Goal: Task Accomplishment & Management: Manage account settings

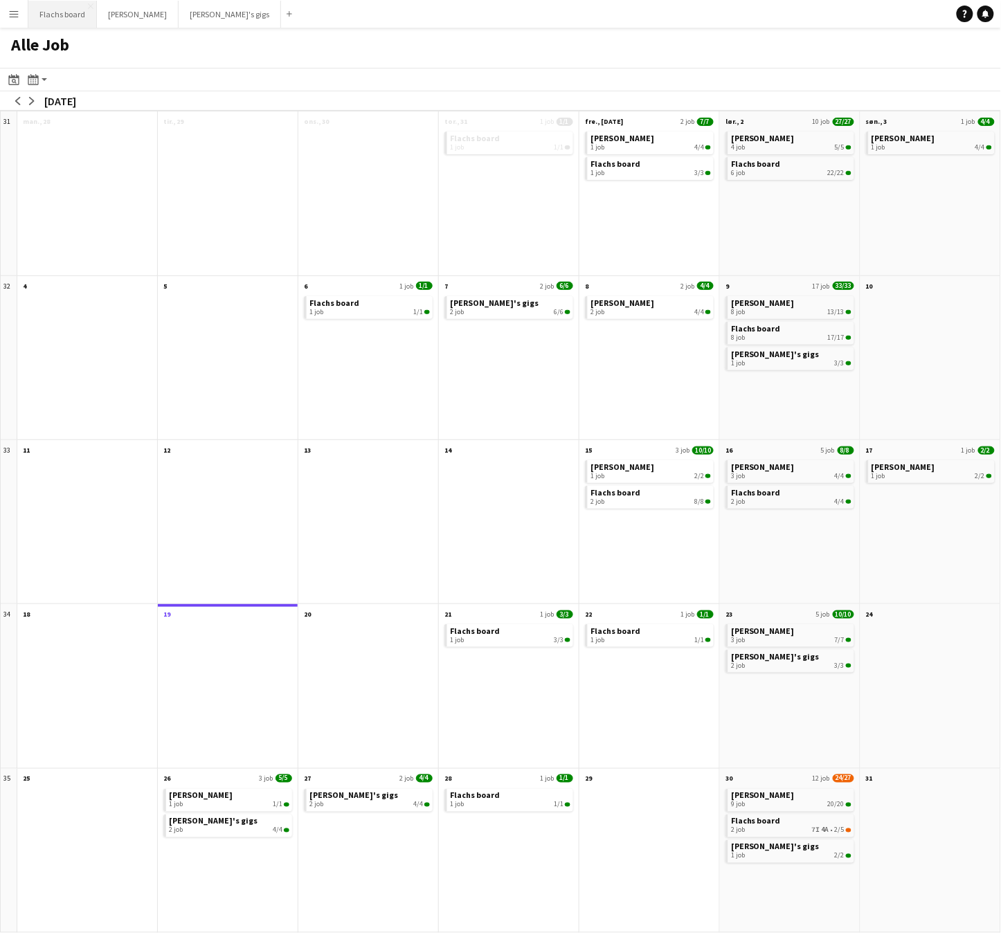
click at [64, 19] on button "Flachs board Luk" at bounding box center [62, 14] width 69 height 27
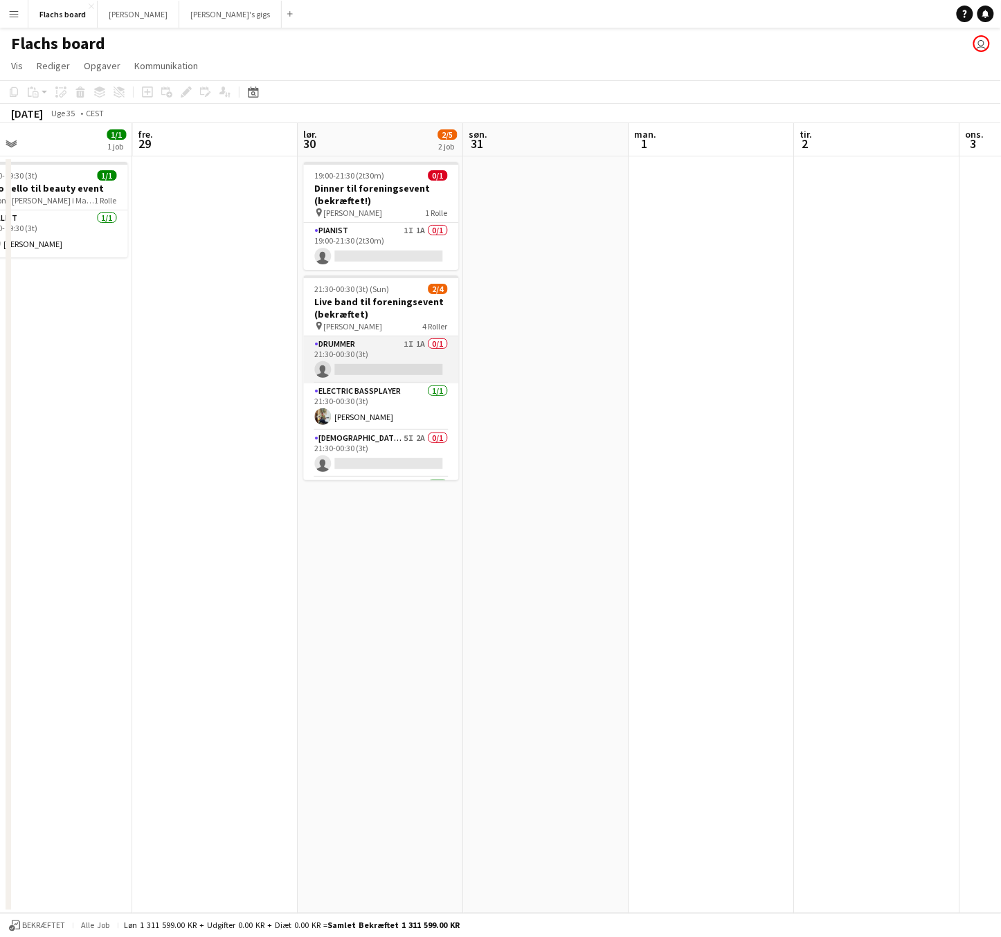
click at [402, 372] on app-card-role "Drummer 1I 1A 0/1 21:30-00:30 (3t) single-neutral-actions" at bounding box center [381, 359] width 155 height 47
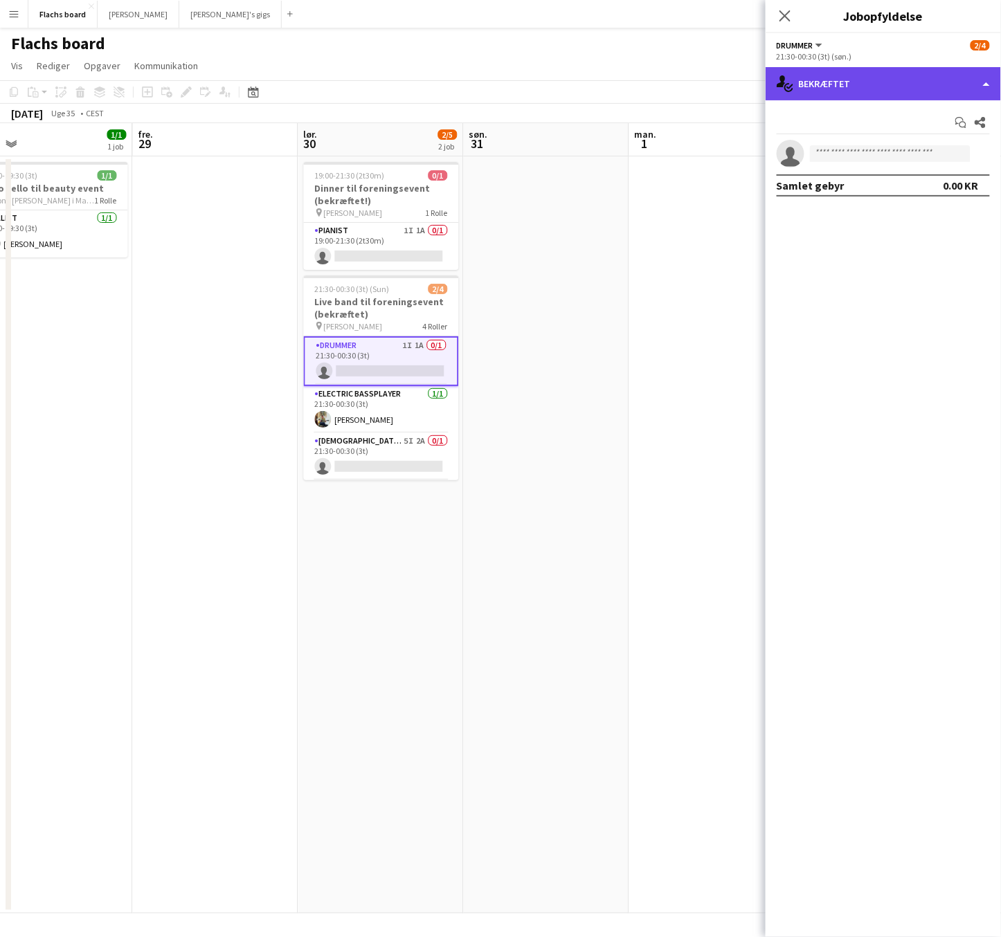
click at [853, 87] on div "single-neutral-actions-check-2 Bekræftet" at bounding box center [883, 83] width 235 height 33
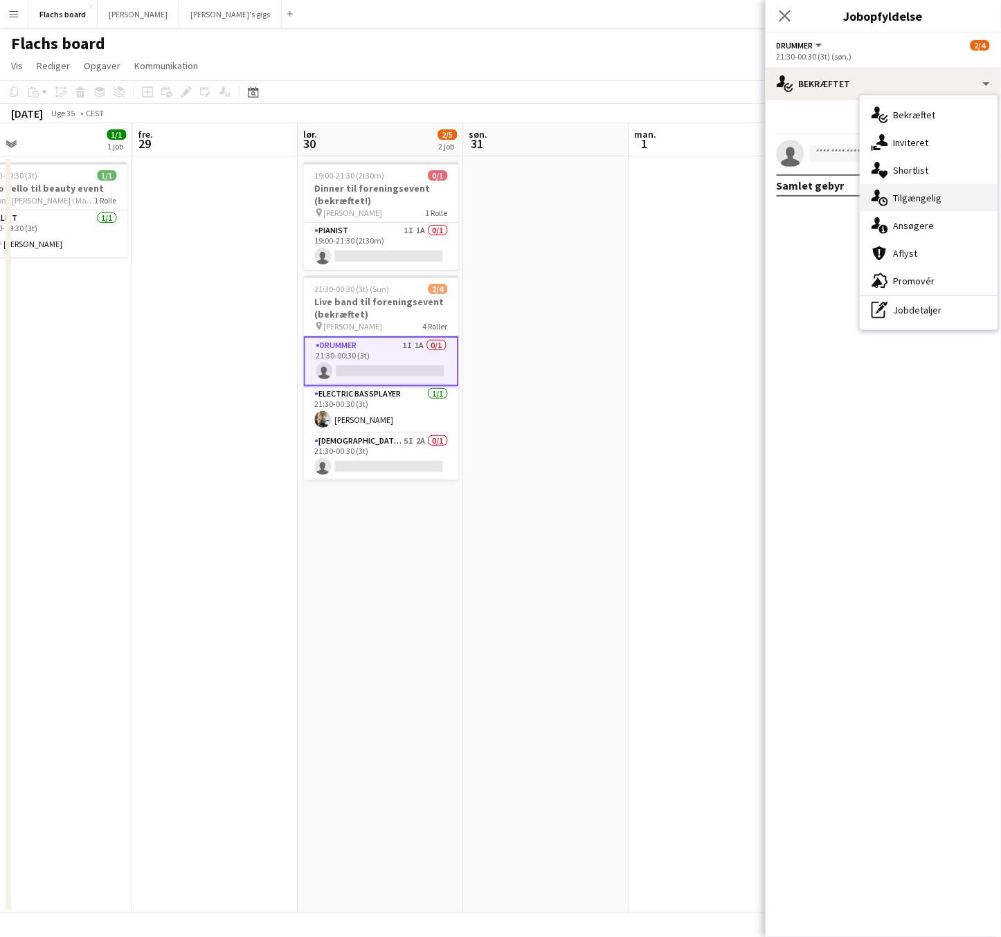
click at [938, 201] on div "single-neutral-actions-upload Tilgængelig" at bounding box center [929, 198] width 137 height 28
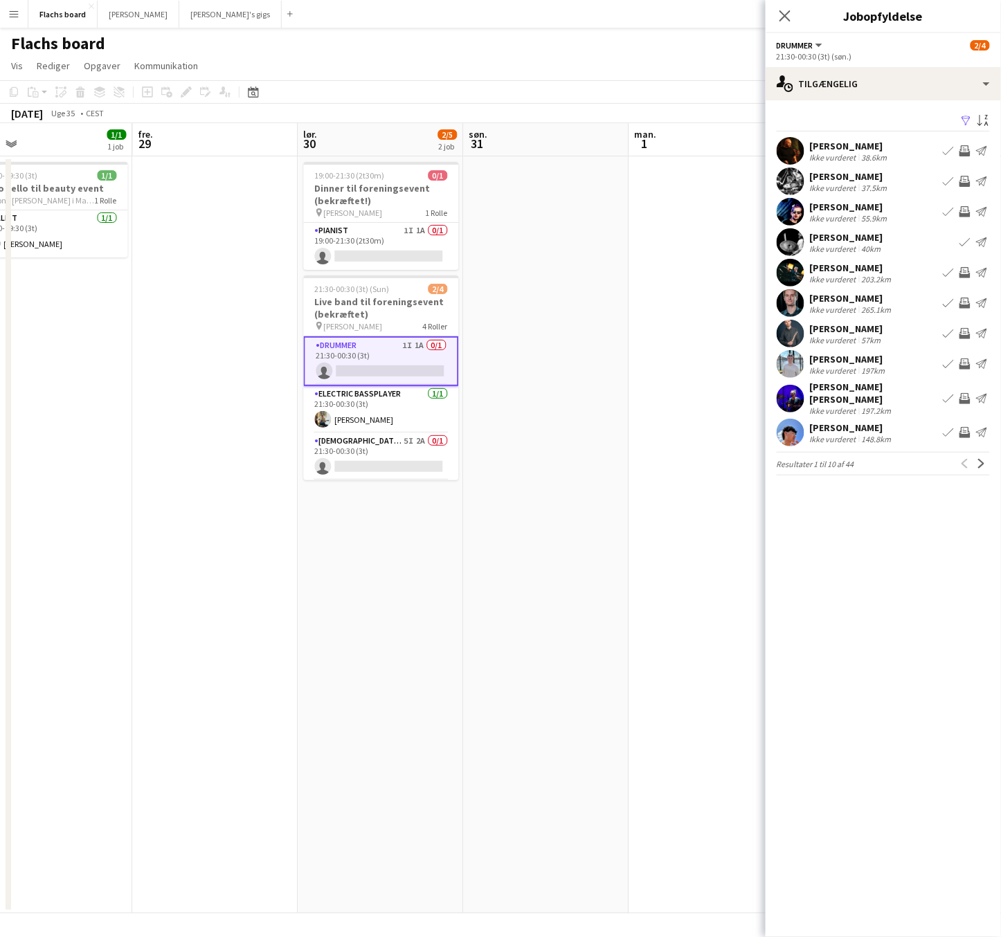
click at [891, 331] on div "[PERSON_NAME] Ikke vurderet 57km Book team Inviter team Send notifikation" at bounding box center [883, 334] width 235 height 28
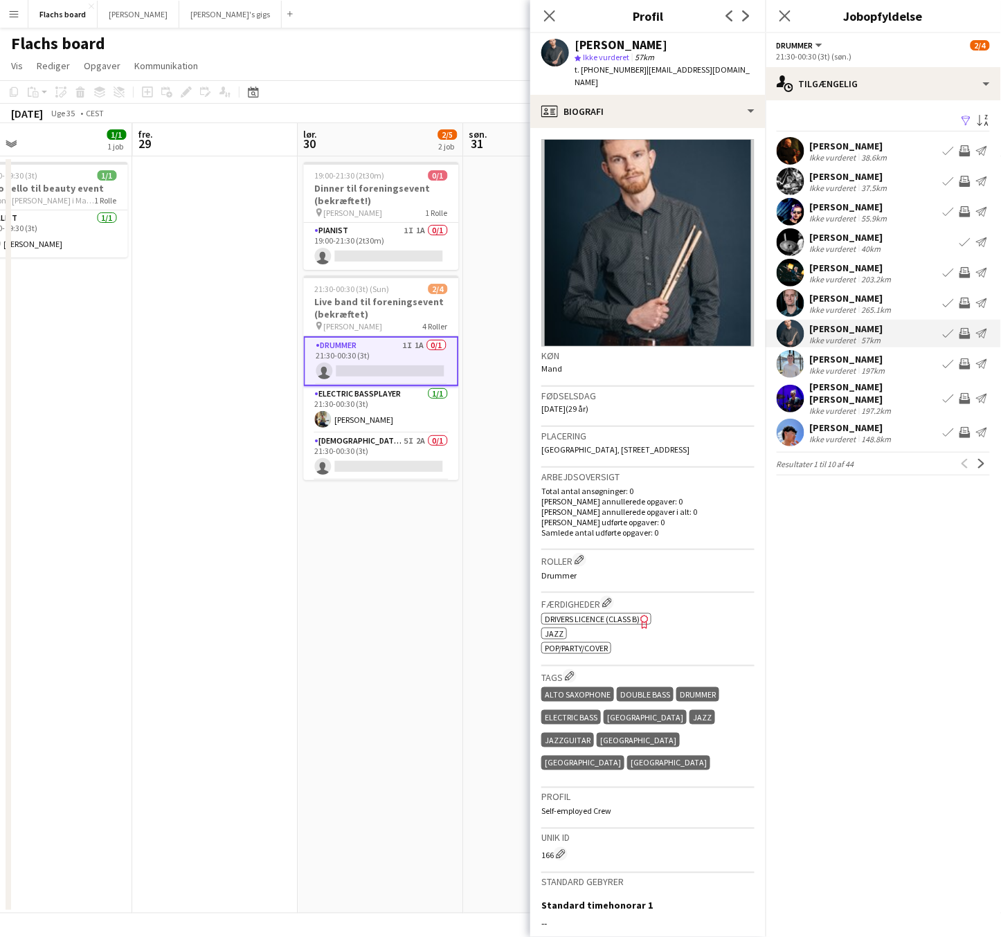
click at [902, 370] on div "[PERSON_NAME] Ikke vurderet 197km Book team Inviter team Send notifikation" at bounding box center [883, 364] width 235 height 28
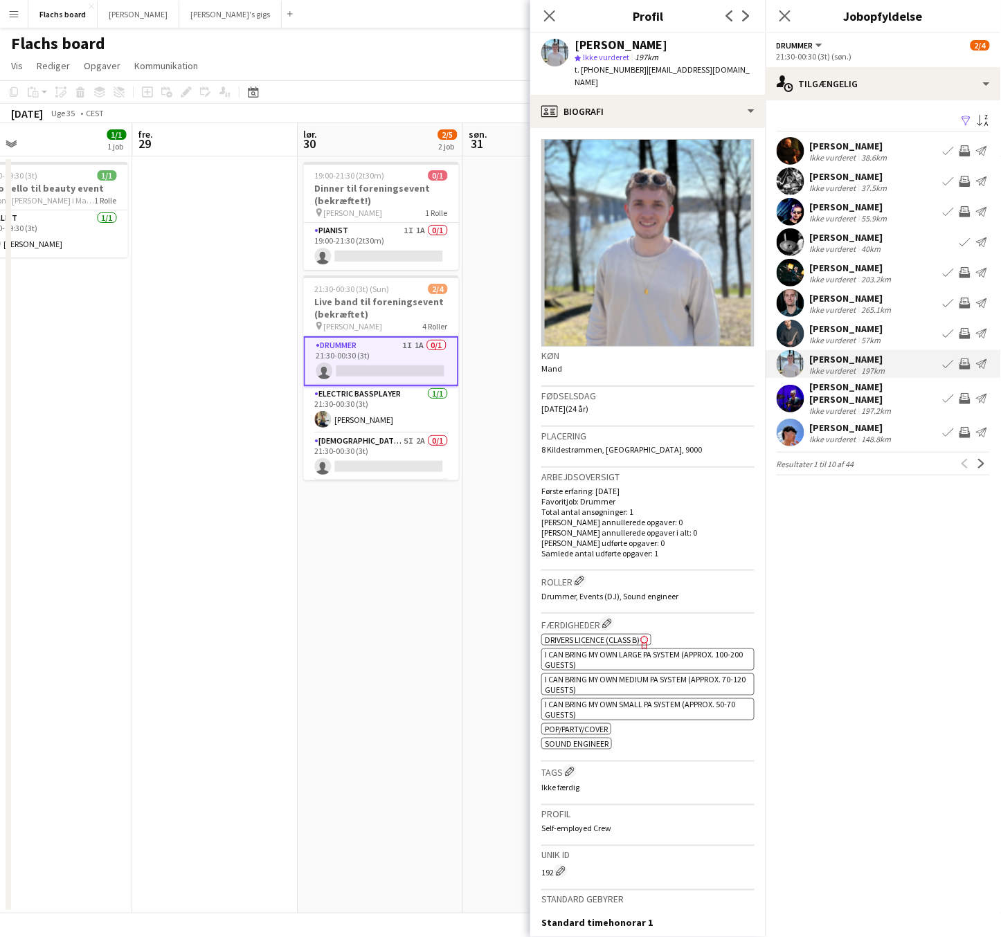
click at [903, 426] on div "[PERSON_NAME] Ikke vurderet 148.8km Book team Inviter team Send notifikation" at bounding box center [883, 433] width 235 height 28
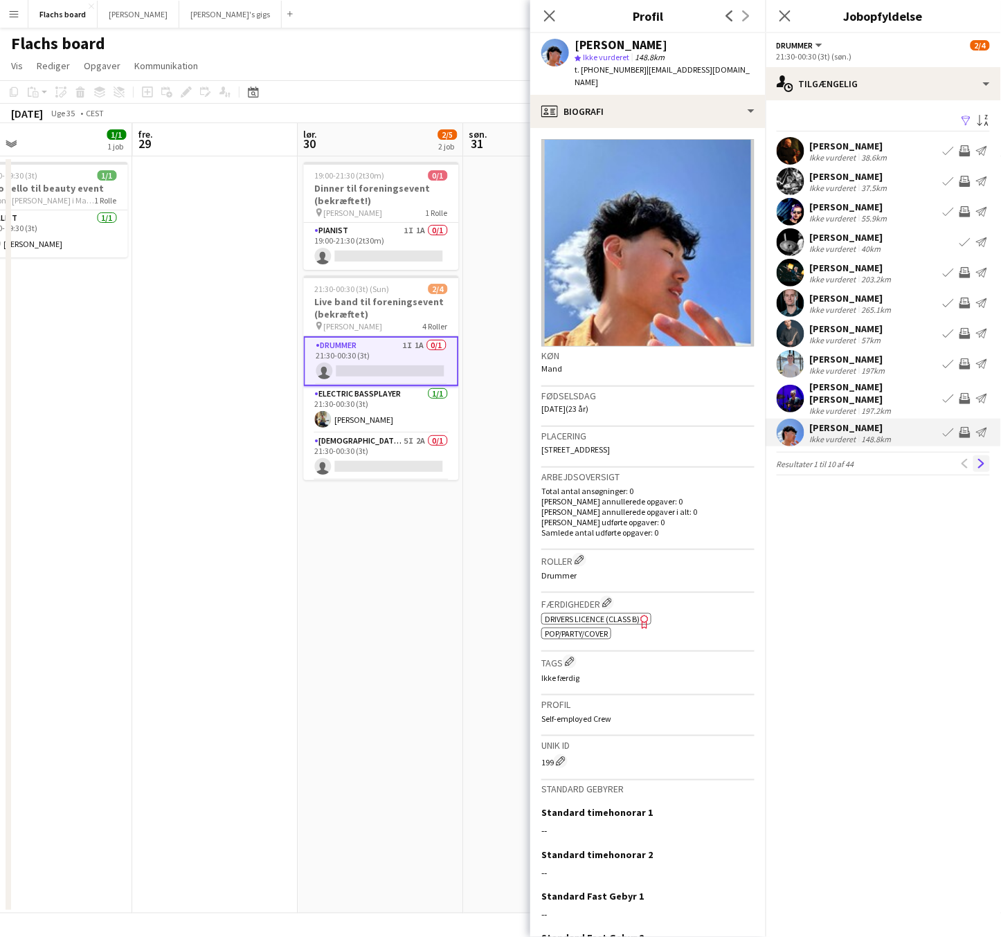
click at [981, 459] on app-icon "Næste" at bounding box center [982, 464] width 10 height 10
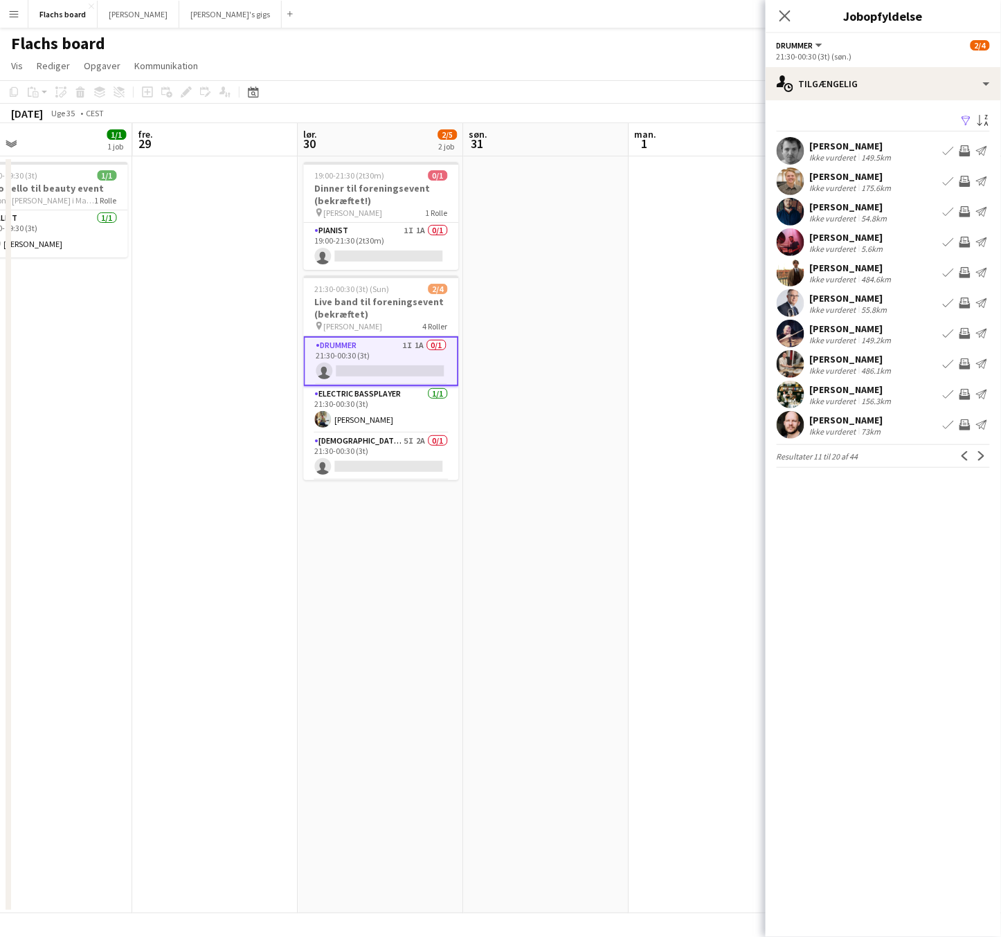
click at [903, 206] on div "[PERSON_NAME] Ikke vurderet 54.8km Book team Inviter team Send notifikation" at bounding box center [883, 212] width 235 height 28
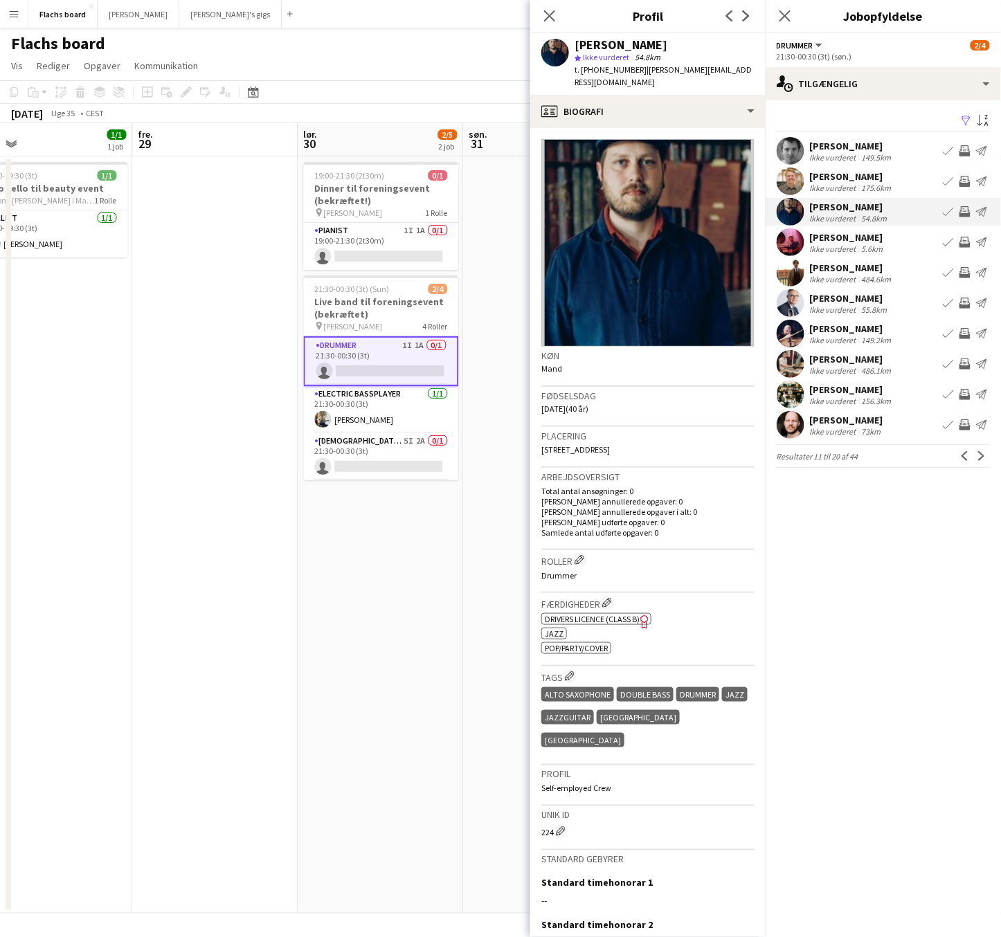
click at [487, 249] on app-date-cell at bounding box center [546, 534] width 165 height 757
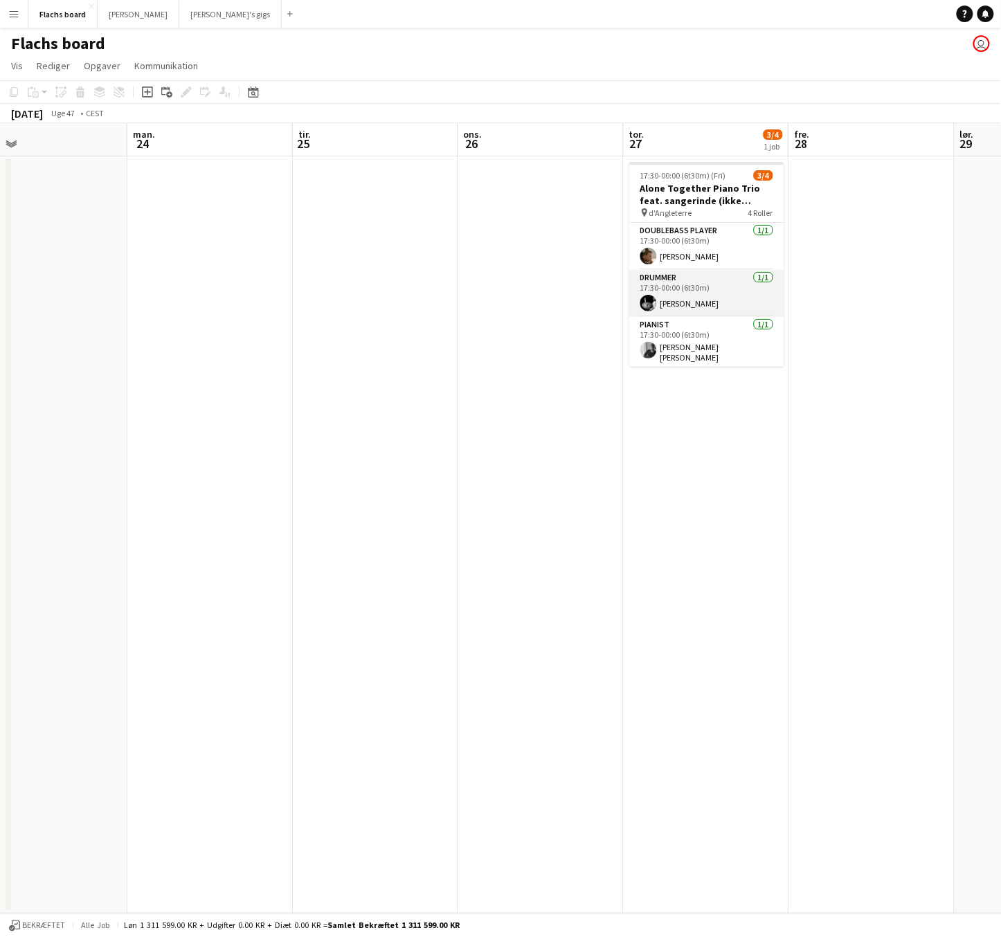
scroll to position [44, 0]
click at [62, 12] on button "Flachs board Luk" at bounding box center [62, 14] width 69 height 27
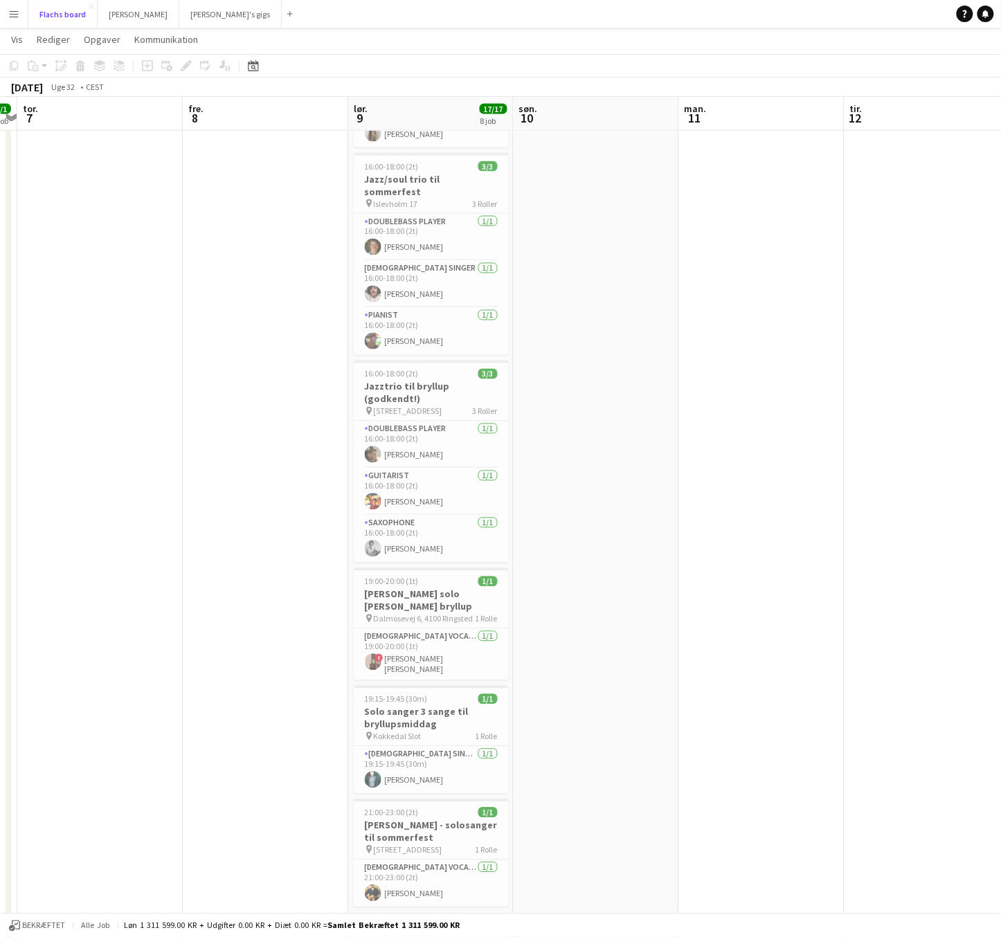
scroll to position [609, 0]
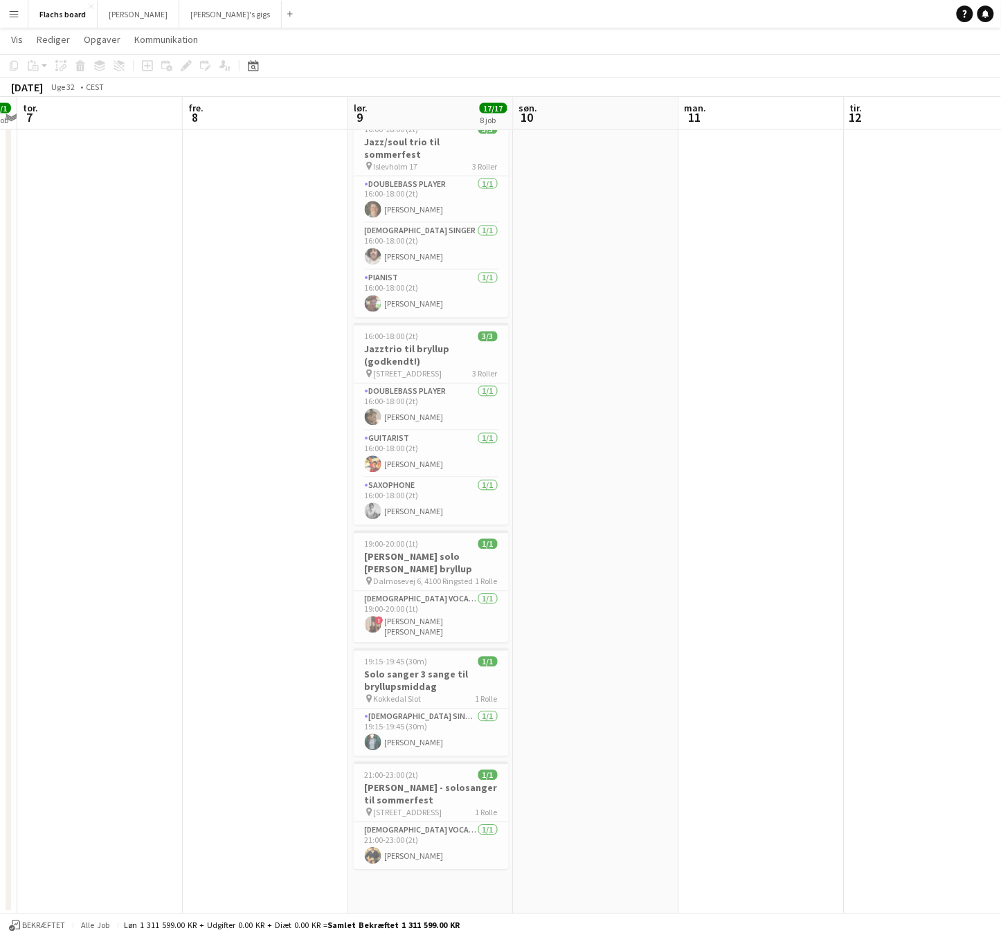
click at [17, 12] on app-icon "Menu" at bounding box center [13, 13] width 11 height 11
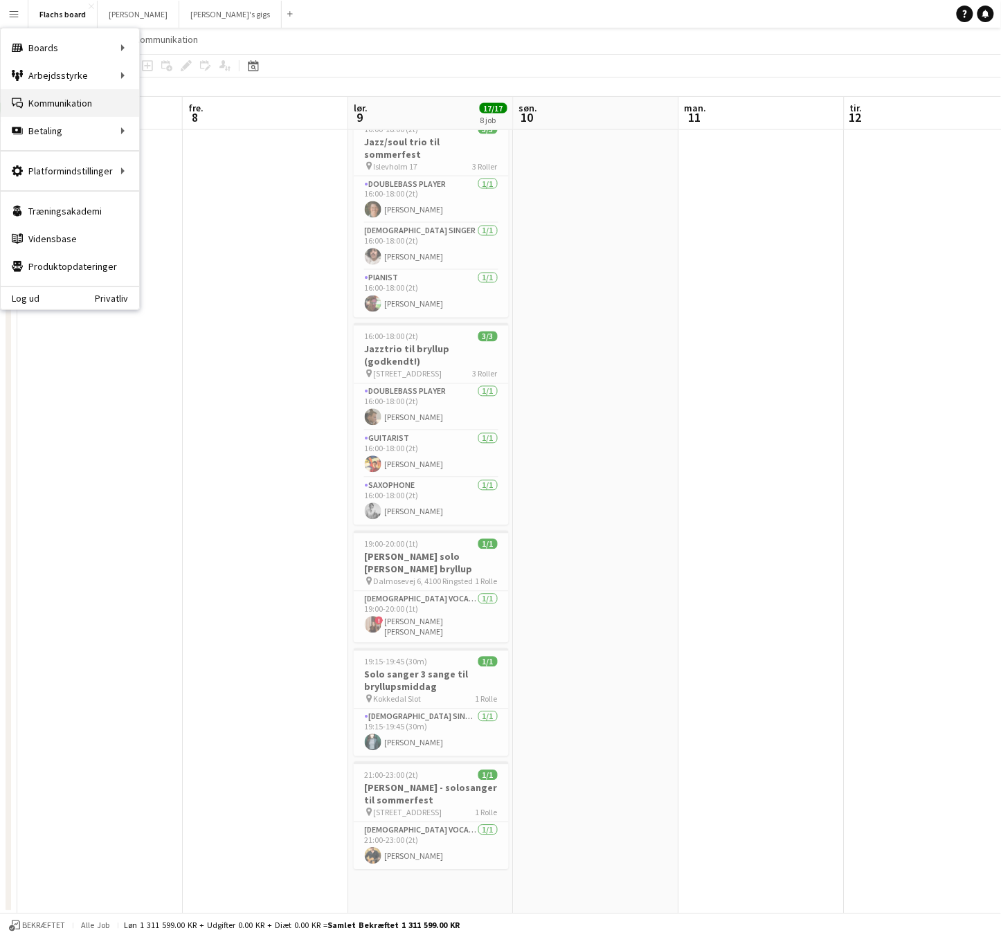
click at [59, 109] on link "Kommunikation Kommunikation" at bounding box center [70, 103] width 138 height 28
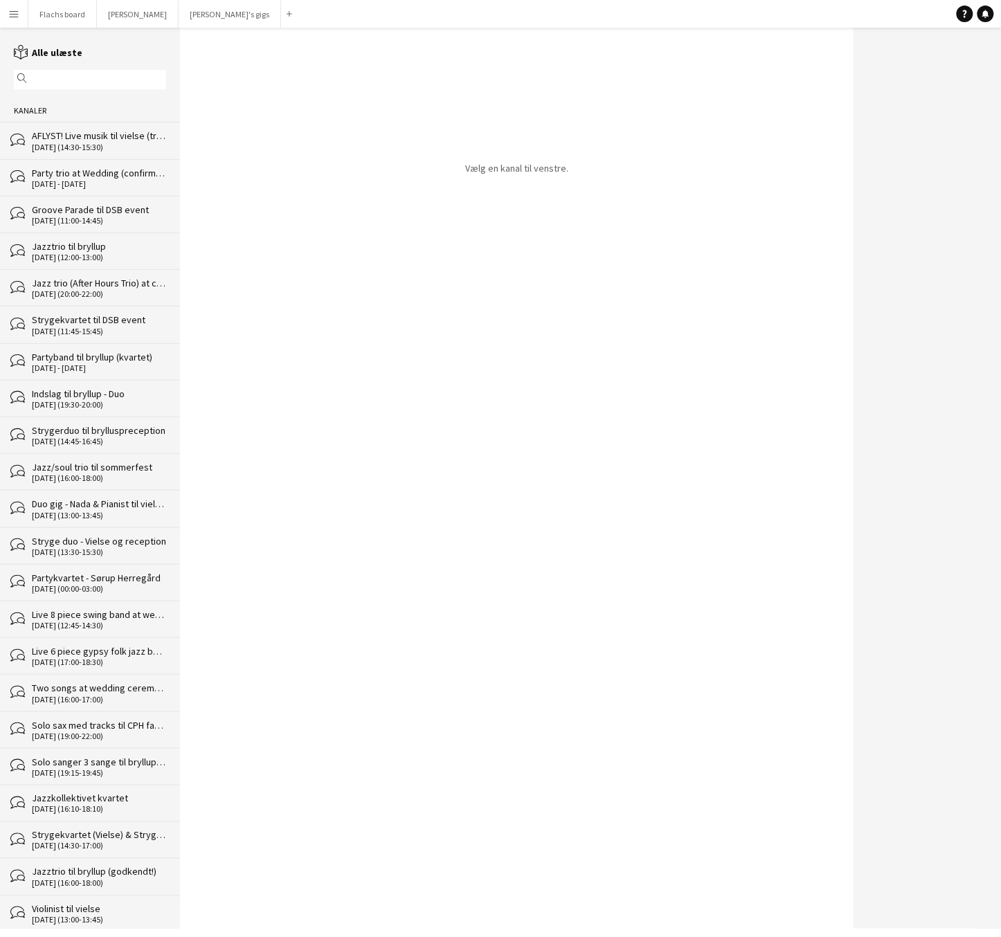
click at [75, 132] on div "AFLYST! Live musik til vielse (trio)" at bounding box center [99, 135] width 134 height 12
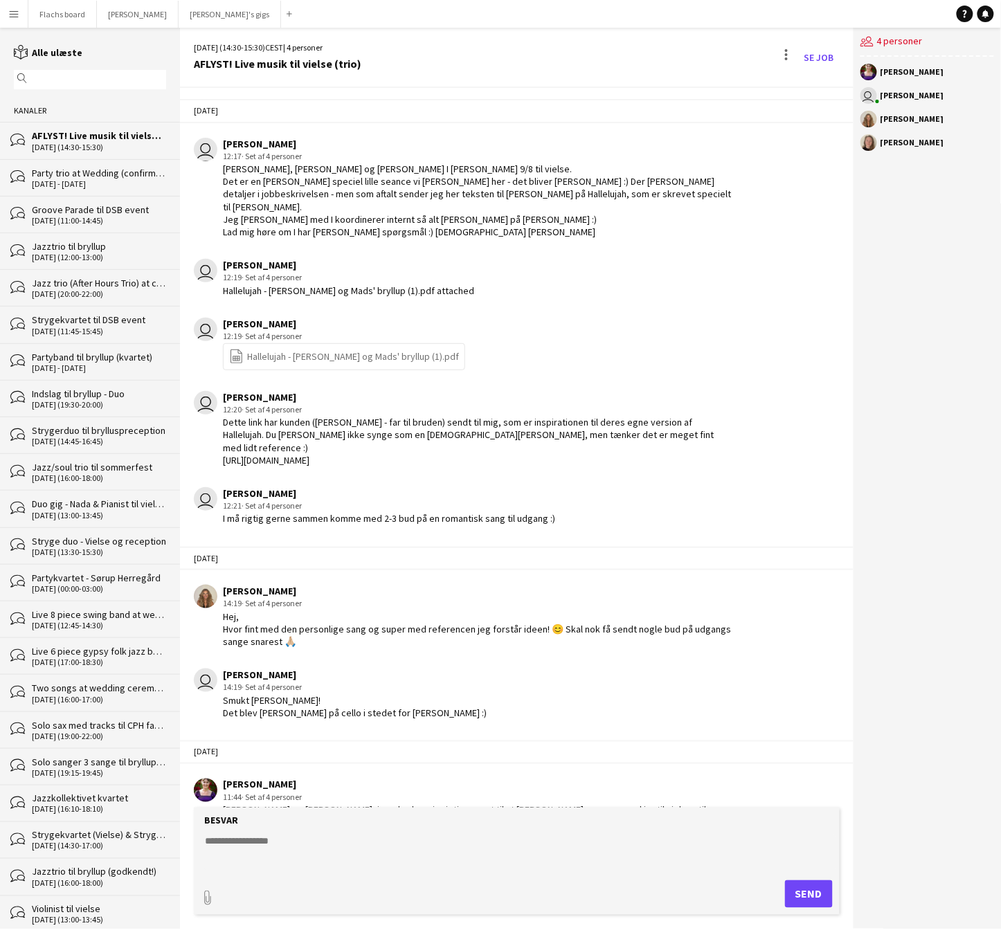
scroll to position [2034, 0]
